Goal: Navigation & Orientation: Find specific page/section

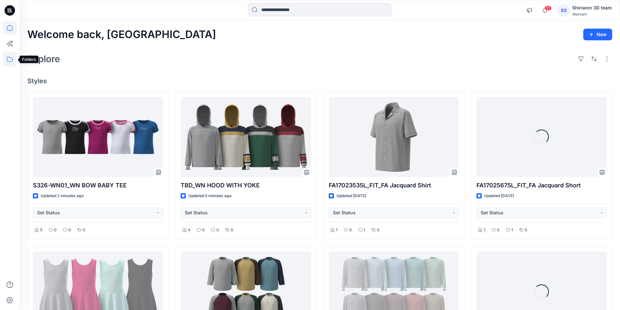
click at [15, 63] on icon at bounding box center [10, 59] width 14 height 14
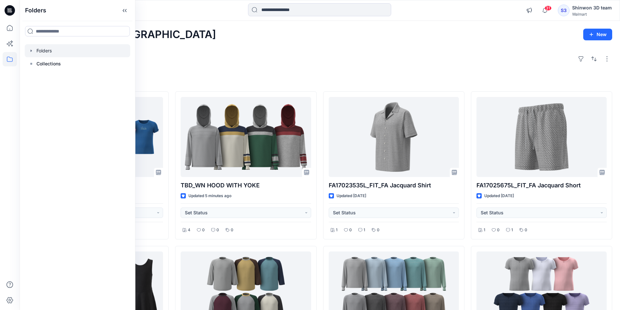
click at [29, 52] on icon "button" at bounding box center [31, 50] width 5 height 5
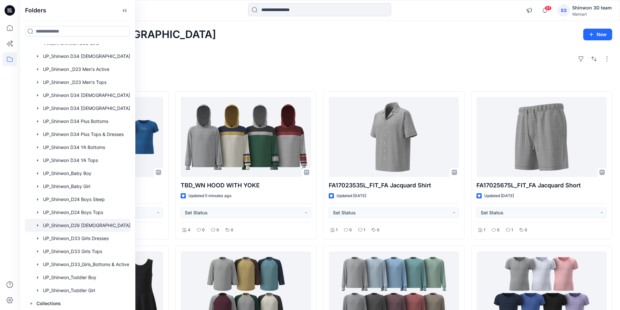
scroll to position [250, 0]
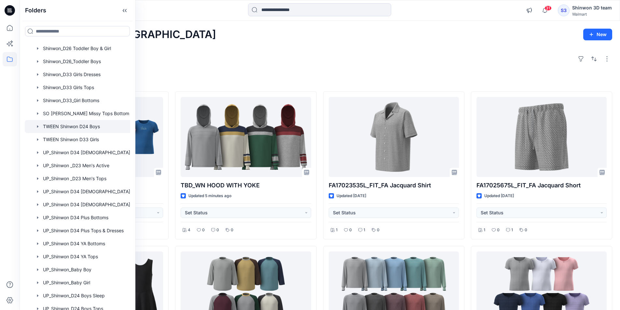
click at [45, 124] on div at bounding box center [86, 126] width 122 height 13
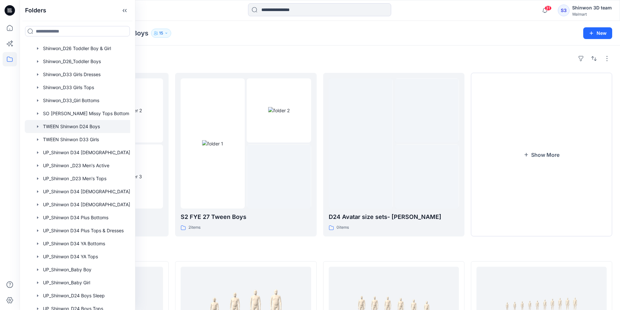
click at [227, 255] on div "Folders S3 FYE 27 Tween Boys 3 items S2 FYE 27 Tween Boys 2 items D24 Avatar si…" at bounding box center [320, 232] width 600 height 372
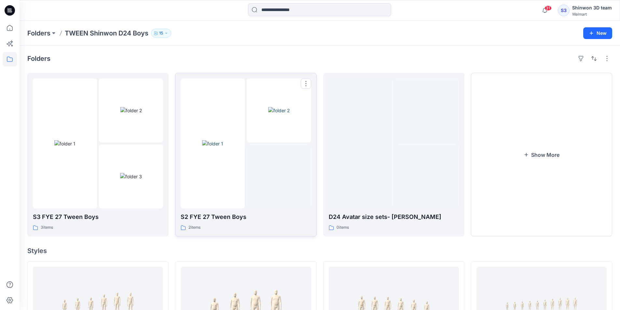
click at [267, 185] on div at bounding box center [279, 176] width 64 height 64
